Goal: Transaction & Acquisition: Purchase product/service

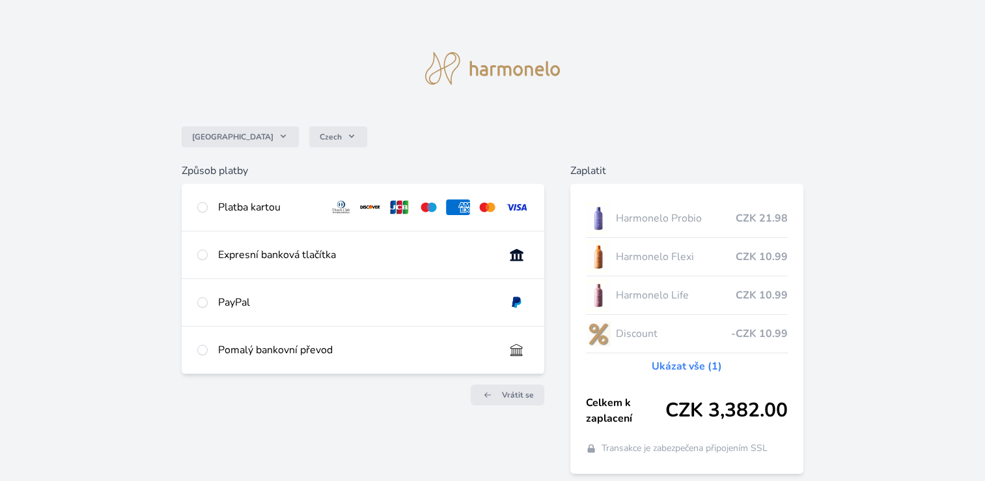
click at [198, 204] on div at bounding box center [202, 207] width 10 height 16
radio input "true"
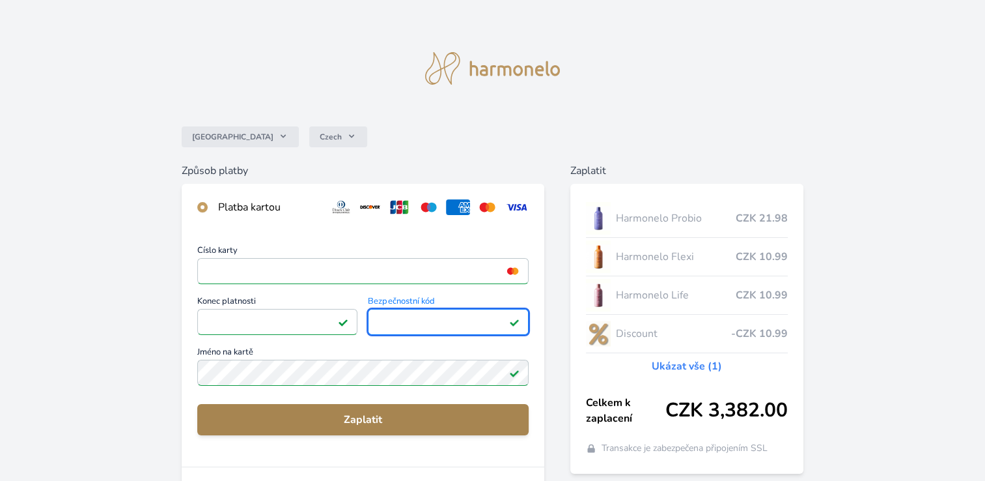
click at [368, 419] on span "Zaplatit" at bounding box center [363, 420] width 311 height 16
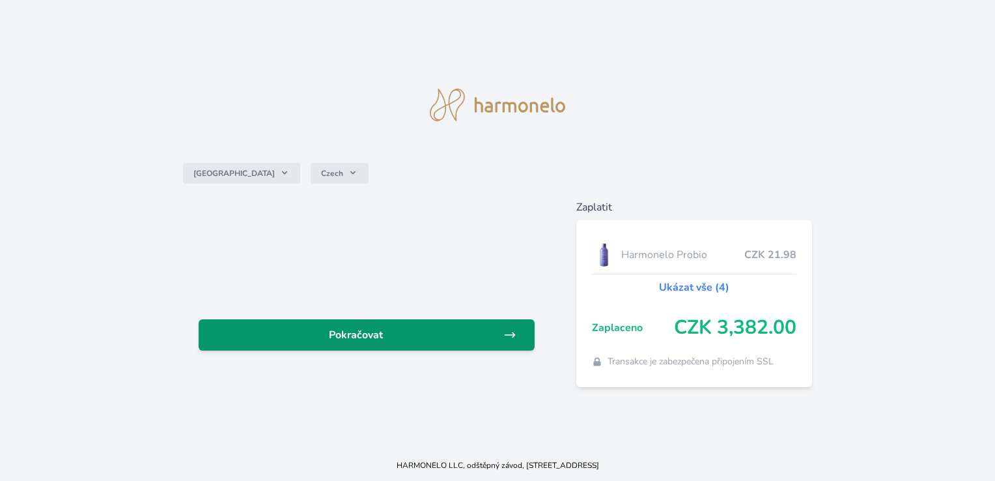
click at [380, 332] on span "Pokračovat" at bounding box center [356, 335] width 294 height 16
